Goal: Understand process/instructions: Learn how to perform a task or action

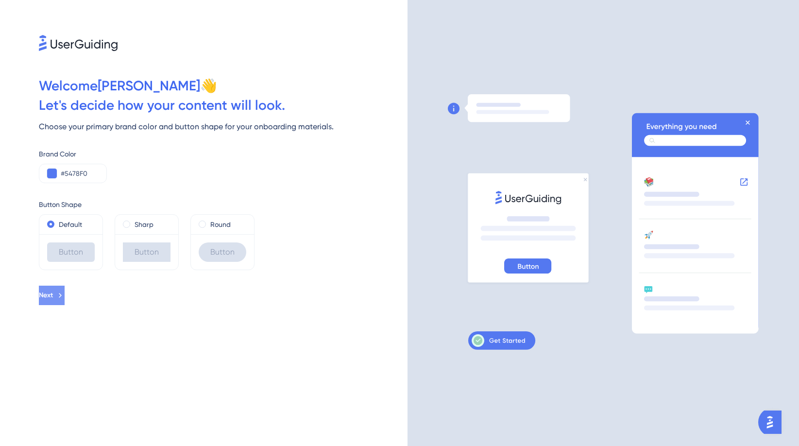
click at [65, 301] on button "Next" at bounding box center [52, 295] width 26 height 19
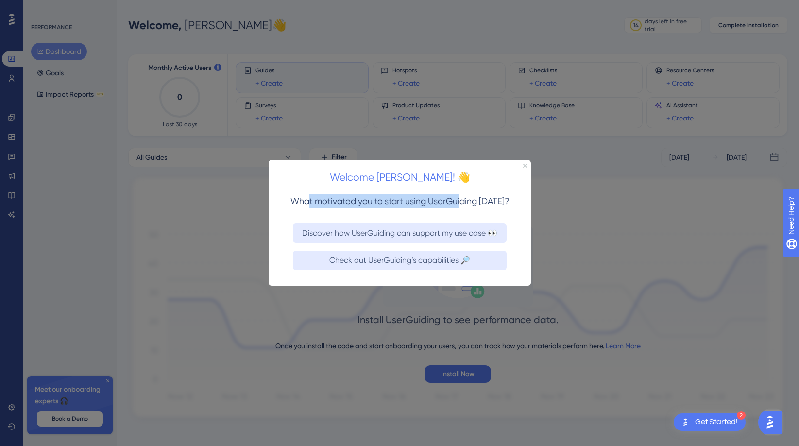
drag, startPoint x: 307, startPoint y: 201, endPoint x: 461, endPoint y: 200, distance: 154.0
click at [461, 200] on span "What motivated you to start using UserGuiding [DATE]?" at bounding box center [399, 201] width 219 height 10
click at [491, 199] on span "What motivated you to start using UserGuiding [DATE]?" at bounding box center [399, 201] width 219 height 10
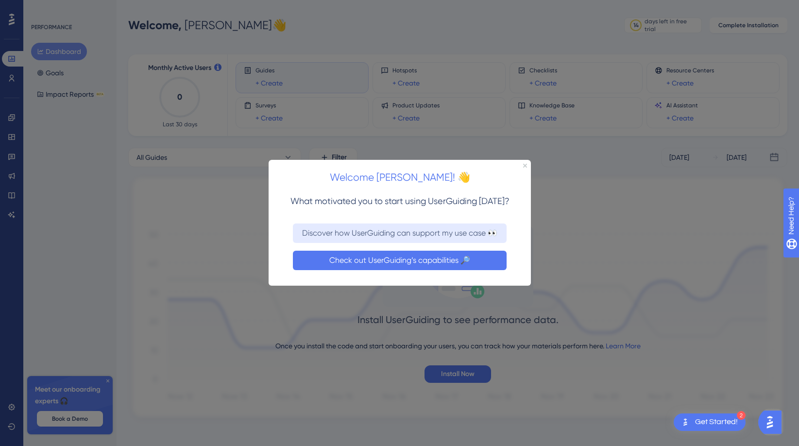
click at [456, 257] on button "Check out UserGuiding’s capabilities 🔎" at bounding box center [400, 260] width 214 height 19
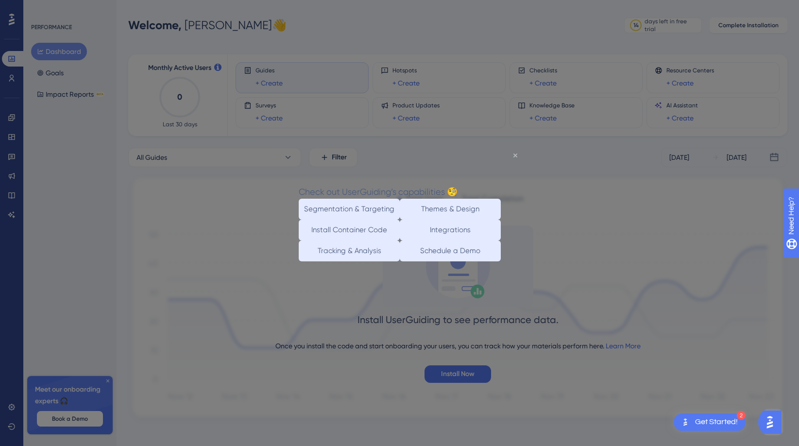
click at [516, 153] on icon "Close Preview" at bounding box center [515, 155] width 4 height 4
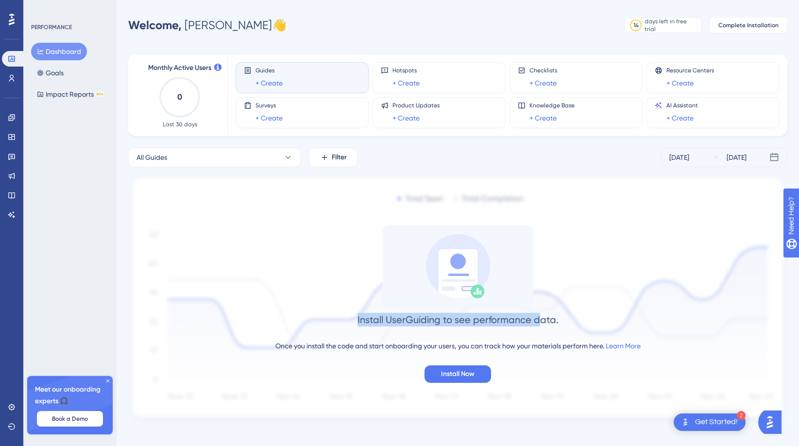
drag, startPoint x: 364, startPoint y: 318, endPoint x: 540, endPoint y: 316, distance: 176.4
click at [541, 317] on div "Install UserGuiding to see performance data." at bounding box center [458, 320] width 201 height 14
click at [570, 316] on div "Install UserGuiding to see performance data. Once you install the code and star…" at bounding box center [457, 303] width 659 height 157
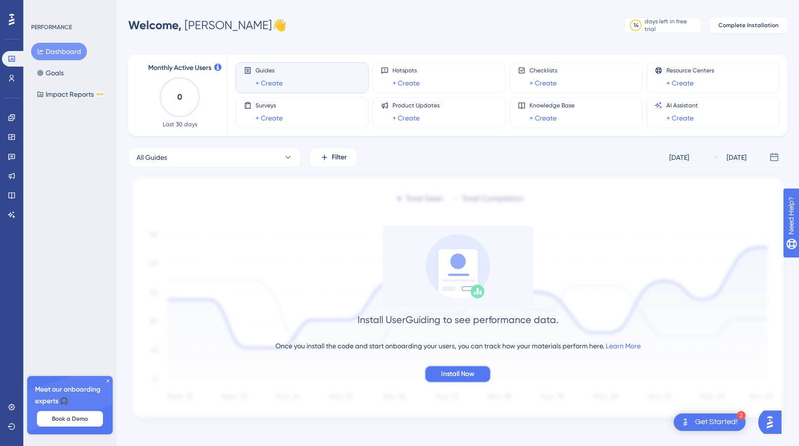
click at [463, 376] on span "Install Now" at bounding box center [458, 374] width 34 height 12
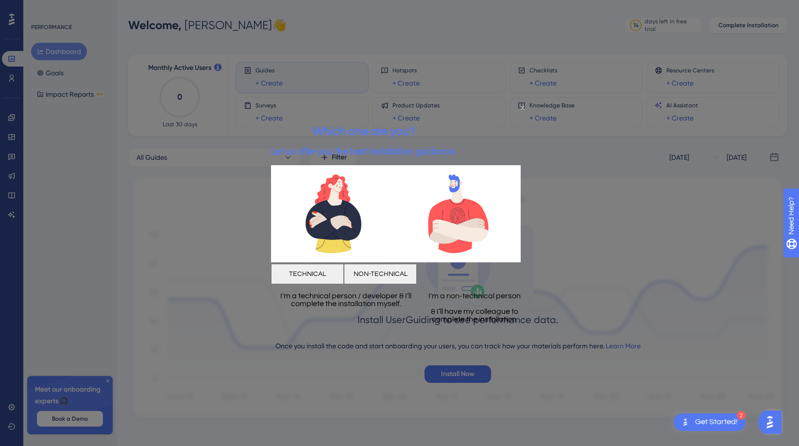
click at [521, 107] on icon "Close Preview" at bounding box center [522, 107] width 4 height 4
